Goal: Information Seeking & Learning: Learn about a topic

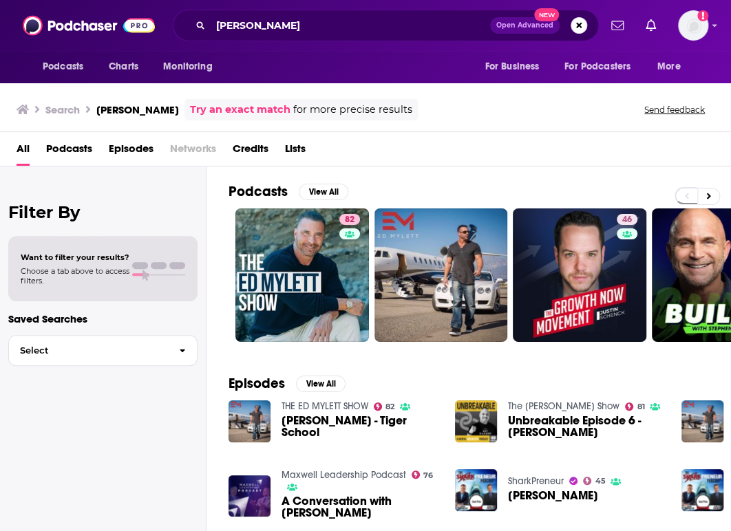
click at [624, 514] on div "SharkPreneur 45 [PERSON_NAME]" at bounding box center [560, 497] width 210 height 55
click at [276, 27] on input "[PERSON_NAME]" at bounding box center [351, 25] width 280 height 22
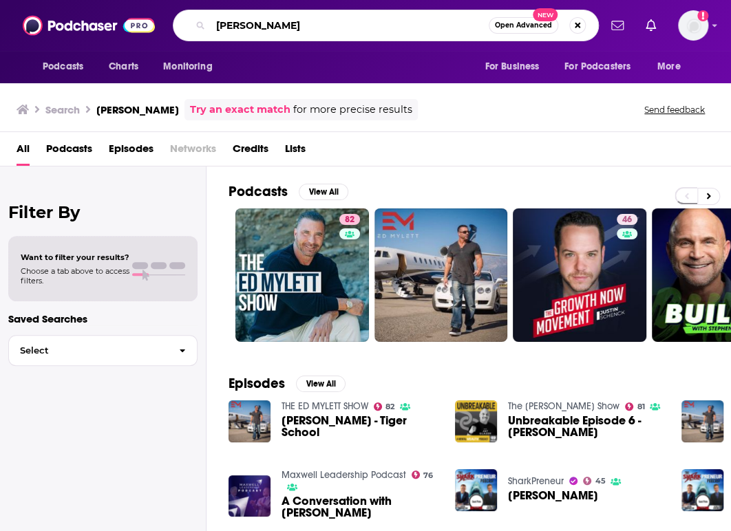
click at [276, 27] on input "[PERSON_NAME]" at bounding box center [350, 25] width 278 height 22
type input "wild truth"
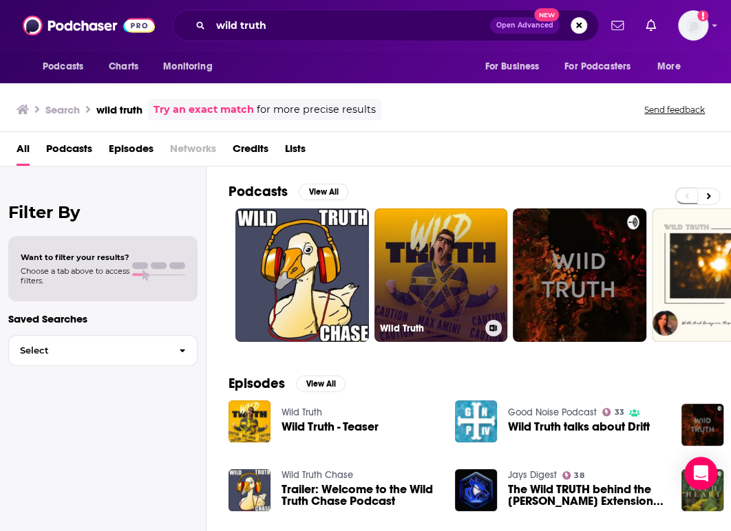
click at [464, 231] on link "Wild Truth" at bounding box center [442, 276] width 134 height 134
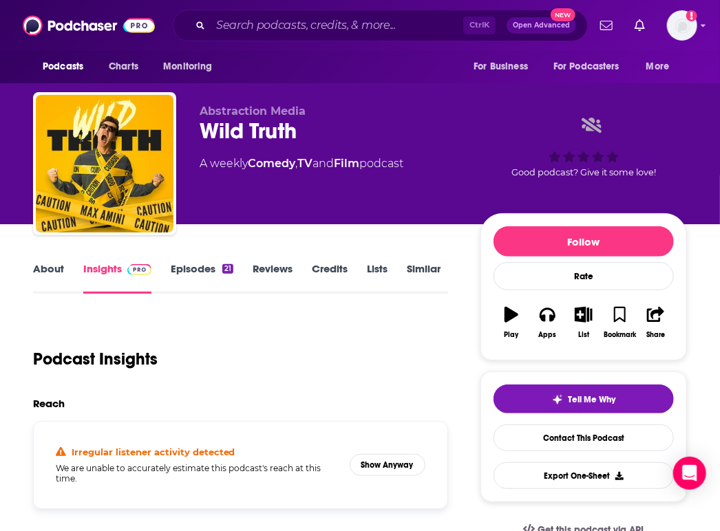
click at [56, 266] on link "About" at bounding box center [48, 278] width 31 height 32
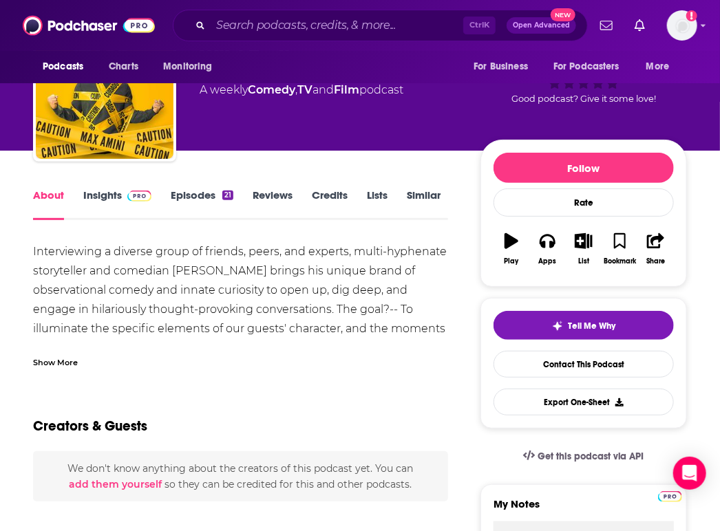
scroll to position [74, 0]
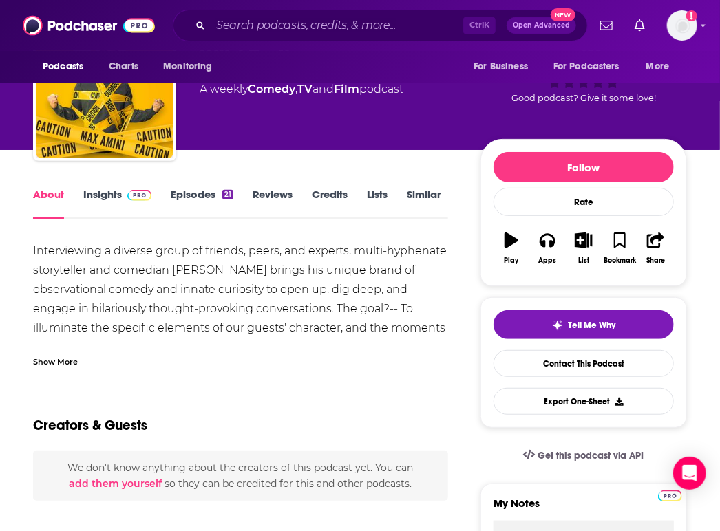
click at [48, 363] on div "Show More" at bounding box center [55, 361] width 45 height 13
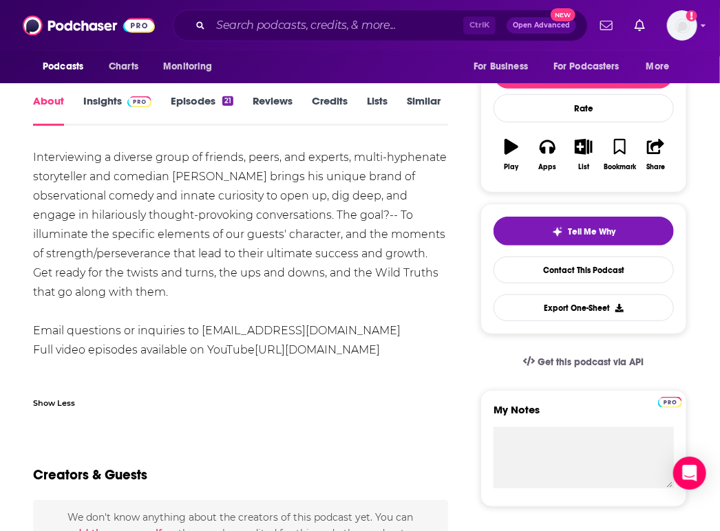
scroll to position [0, 0]
